Goal: Find specific page/section: Find specific page/section

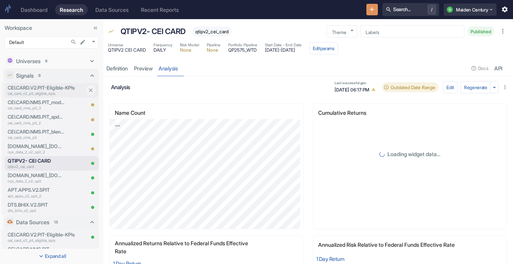
click at [51, 88] on p "CEI.CARD.V2.PIT-Eligible-KPIs" at bounding box center [46, 87] width 77 height 7
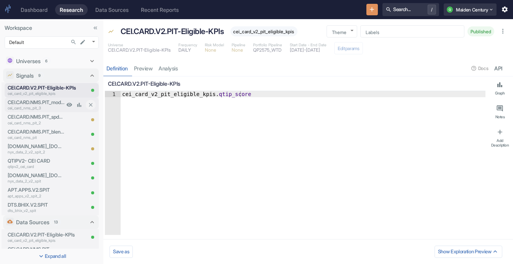
type textarea "x"
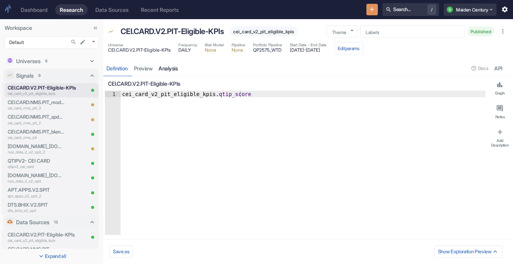
click at [169, 71] on link "analysis" at bounding box center [168, 68] width 25 height 16
